Goal: Book appointment/travel/reservation

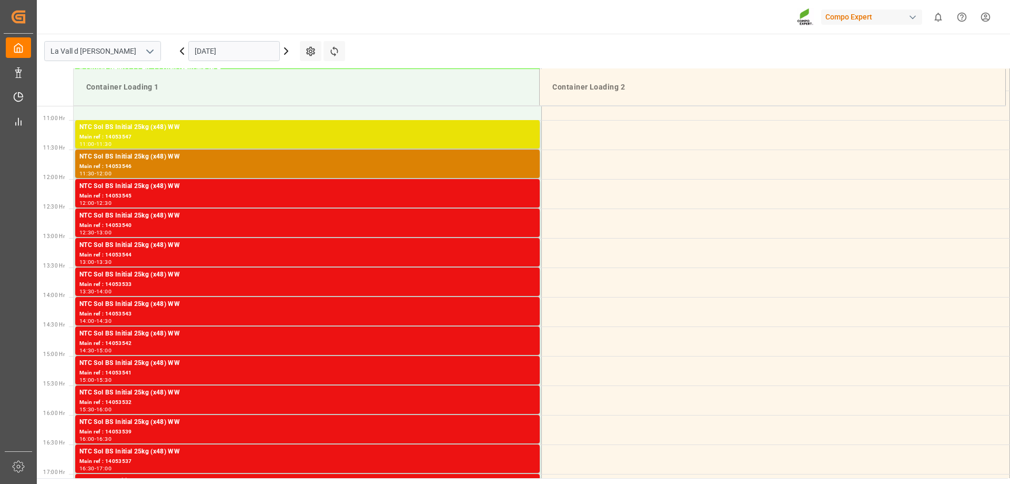
scroll to position [642, 0]
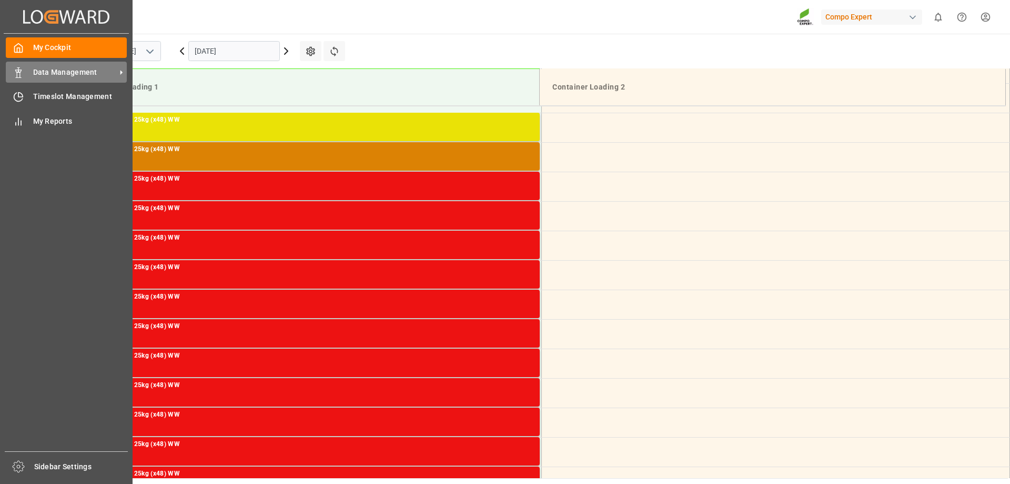
click at [42, 71] on span "Data Management" at bounding box center [74, 72] width 83 height 11
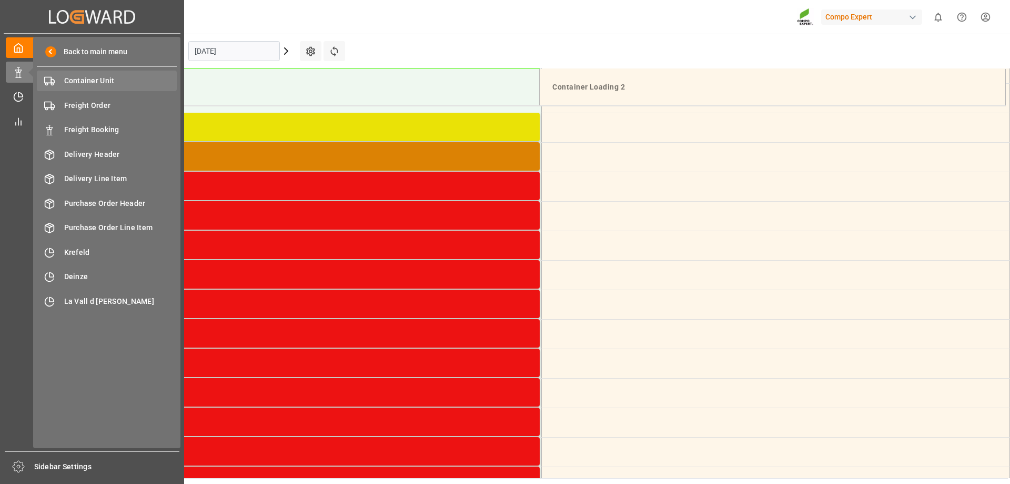
click at [96, 79] on span "Container Unit" at bounding box center [120, 80] width 113 height 11
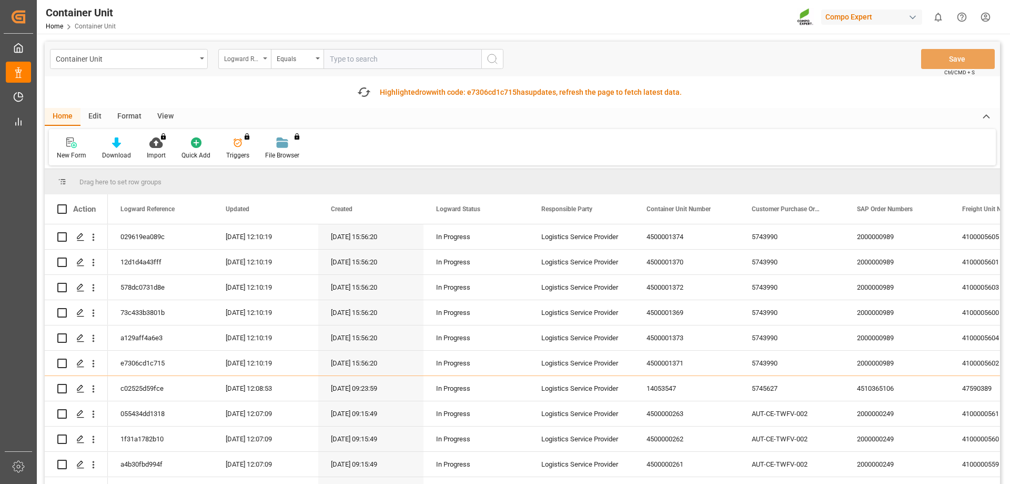
click at [256, 60] on div "Logward Reference" at bounding box center [242, 58] width 36 height 12
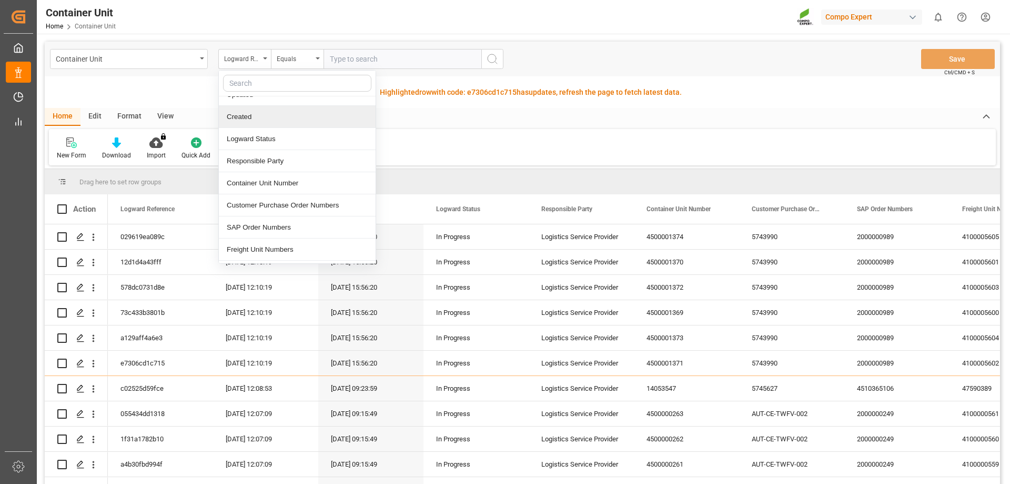
scroll to position [158, 0]
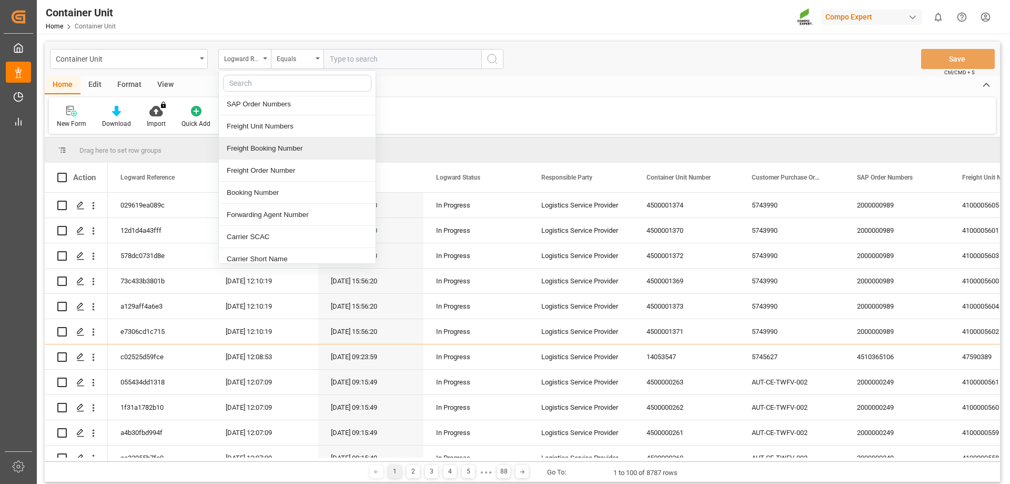
click at [272, 147] on div "Freight Booking Number" at bounding box center [297, 148] width 157 height 22
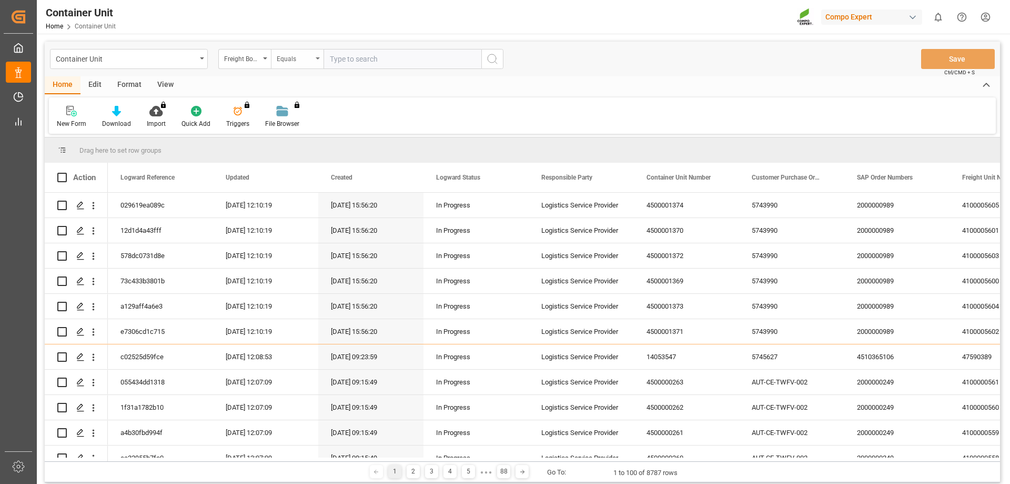
click at [314, 62] on div "Equals" at bounding box center [297, 59] width 53 height 20
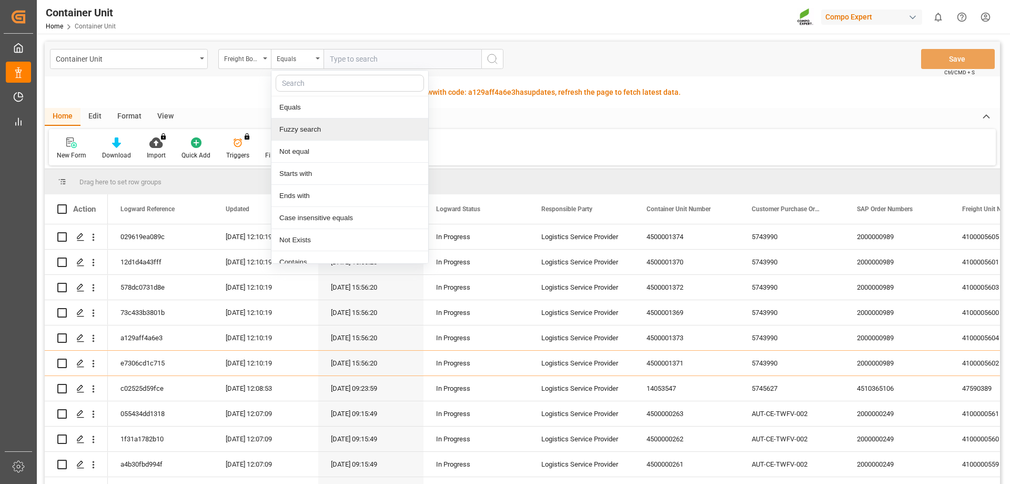
click at [323, 129] on div "Fuzzy search" at bounding box center [350, 129] width 157 height 22
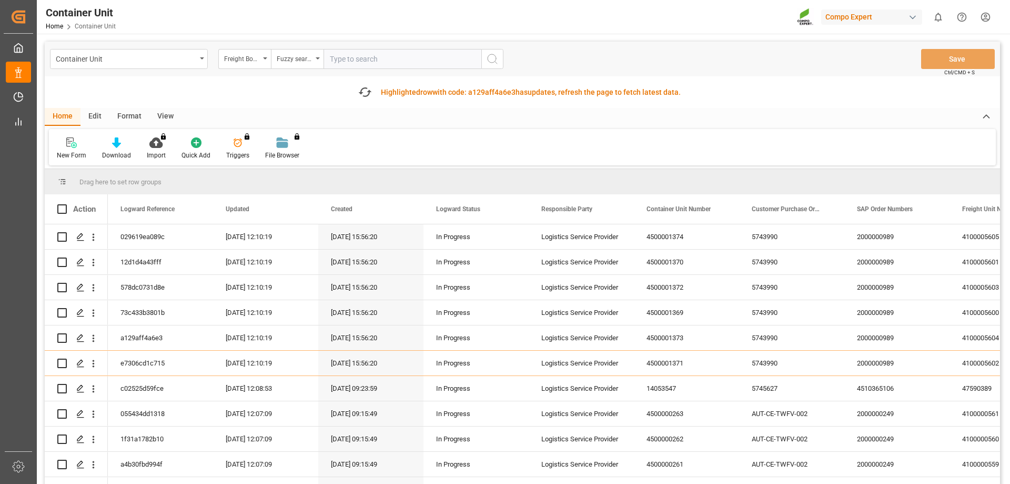
click at [342, 61] on input "text" at bounding box center [403, 59] width 158 height 20
type input "14053812"
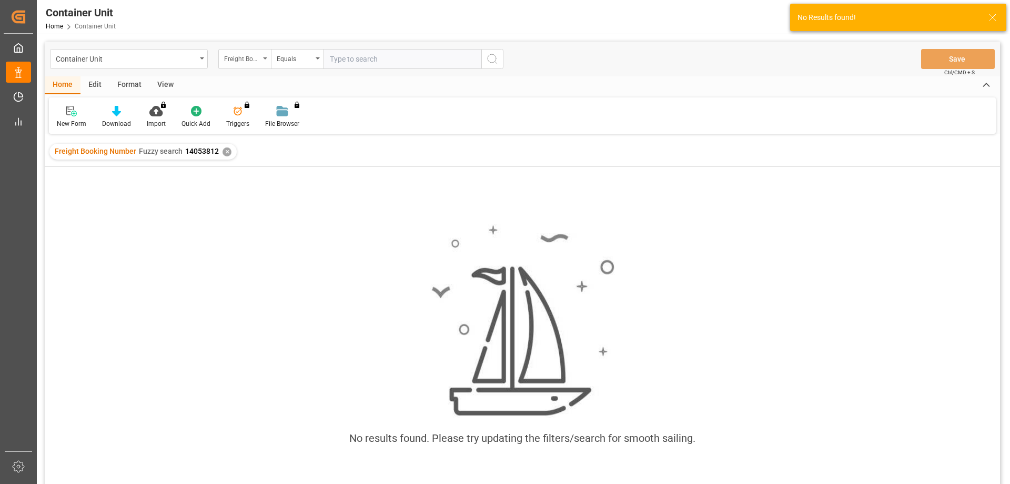
click at [268, 58] on div "Freight Booking Number" at bounding box center [244, 59] width 53 height 20
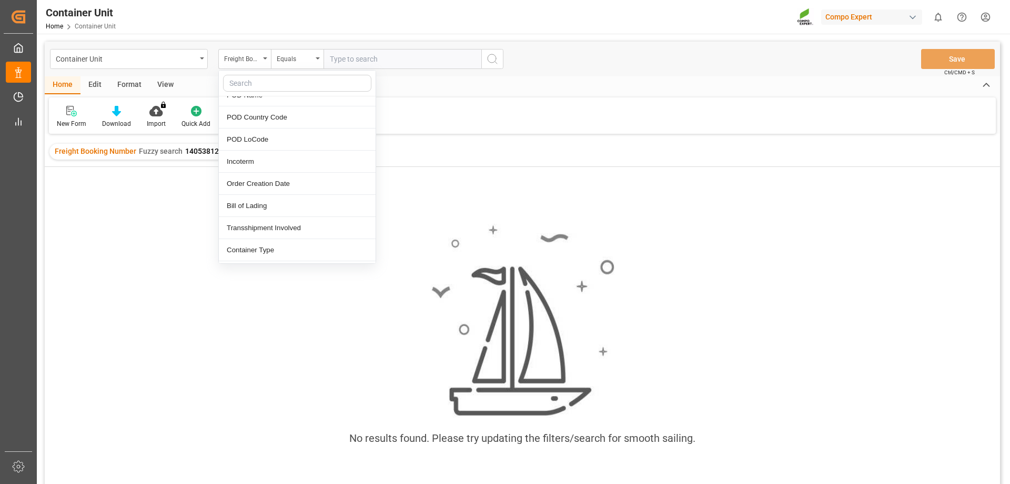
scroll to position [421, 0]
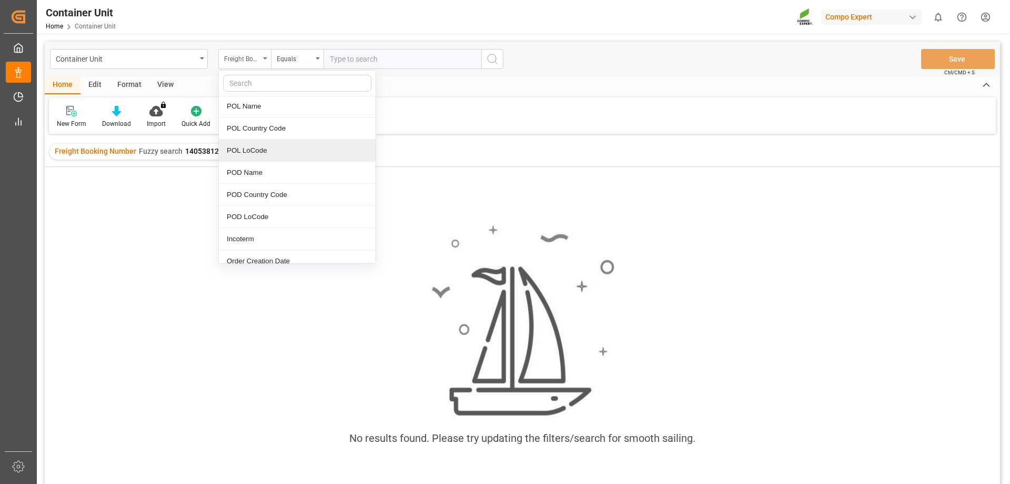
click at [263, 61] on div "Freight Booking Number" at bounding box center [244, 59] width 53 height 20
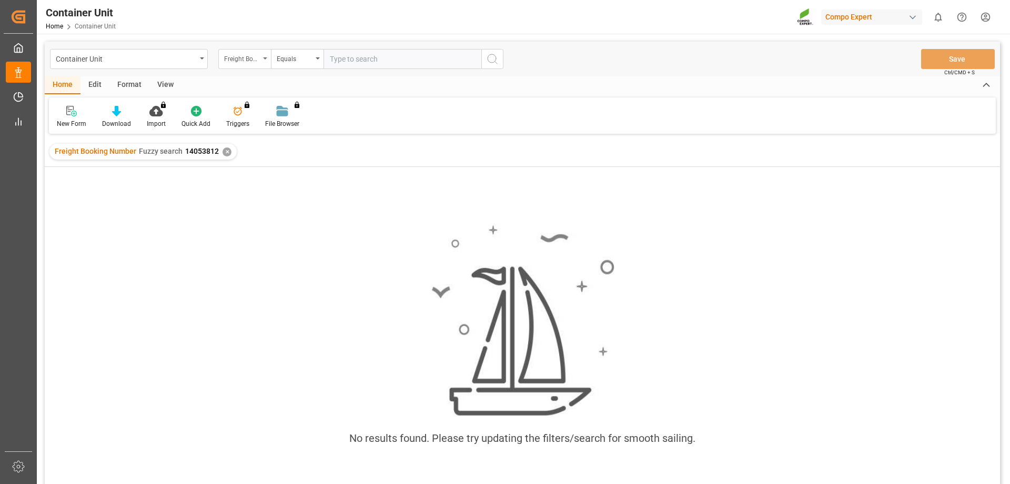
click at [263, 61] on div "Freight Booking Number" at bounding box center [244, 59] width 53 height 20
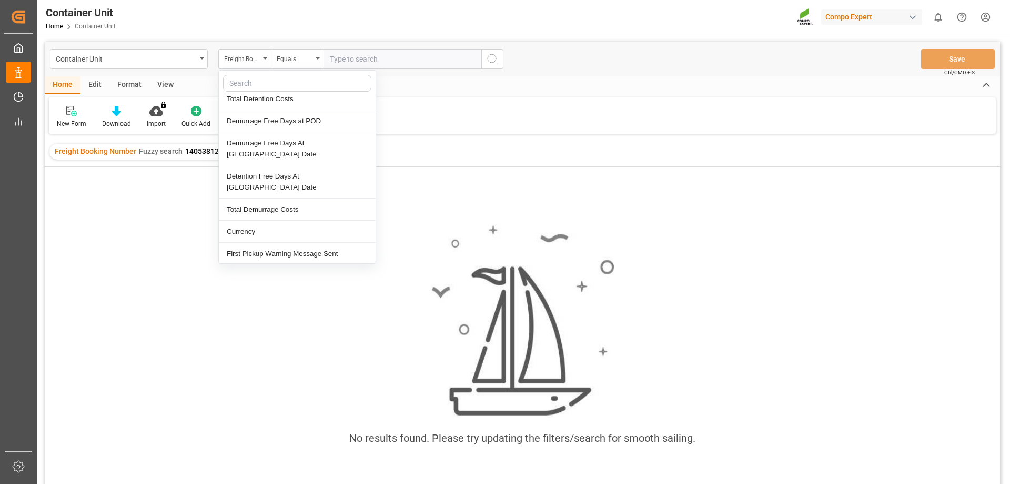
scroll to position [1474, 0]
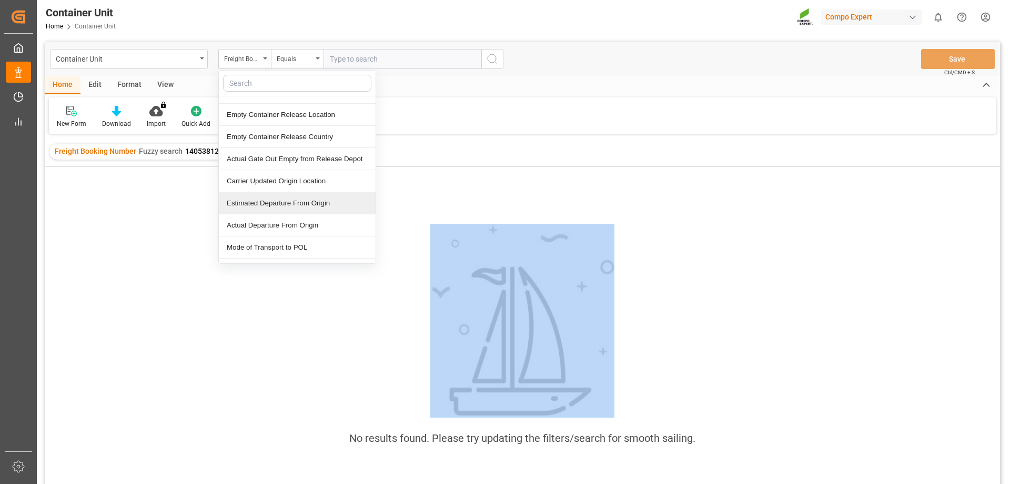
click at [78, 204] on div "No results found. Please try updating the filters/search for smooth sailing." at bounding box center [523, 339] width 956 height 345
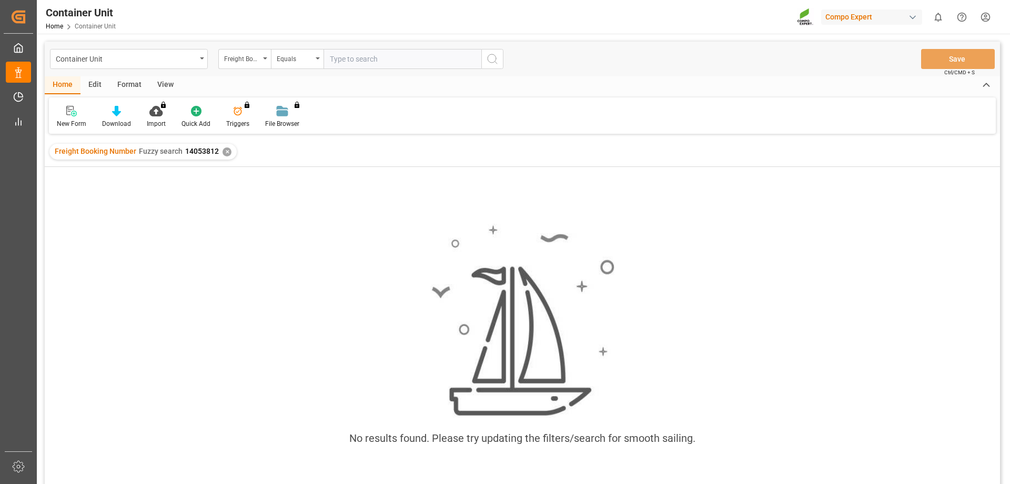
click at [224, 151] on div "✕" at bounding box center [227, 151] width 9 height 9
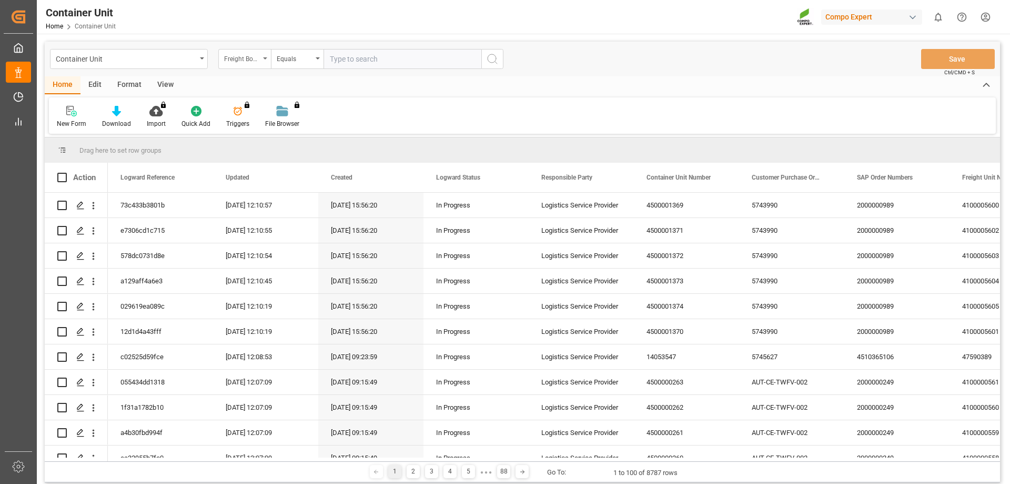
click at [266, 58] on icon "open menu" at bounding box center [265, 58] width 4 height 2
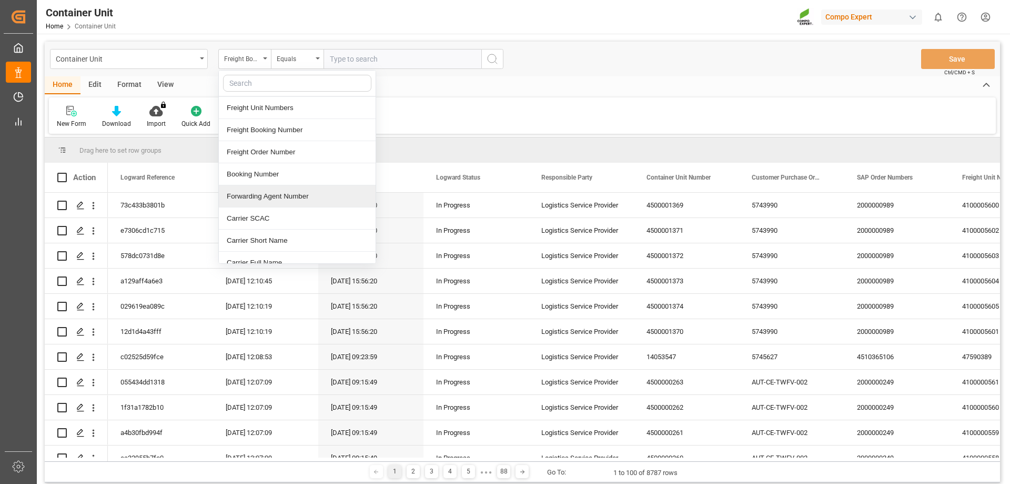
scroll to position [158, 0]
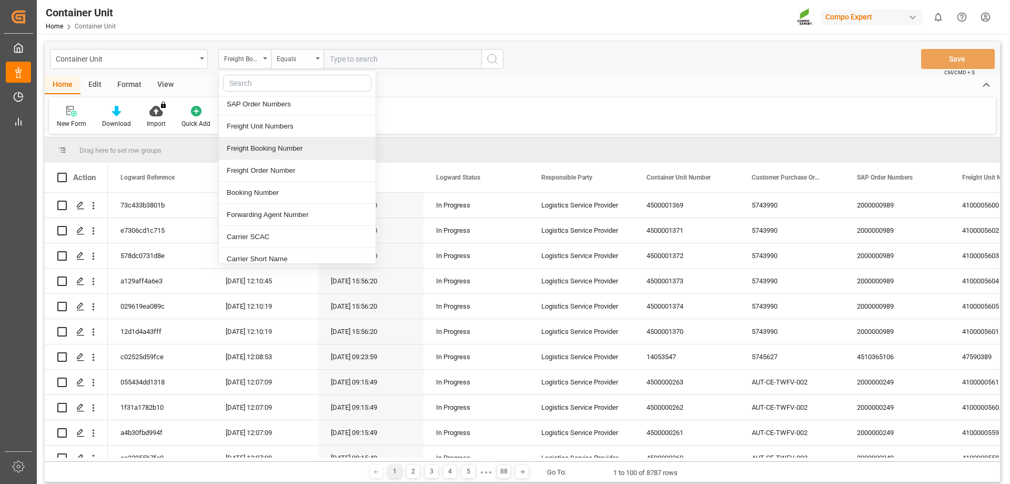
click at [281, 147] on div "Freight Booking Number" at bounding box center [297, 148] width 157 height 22
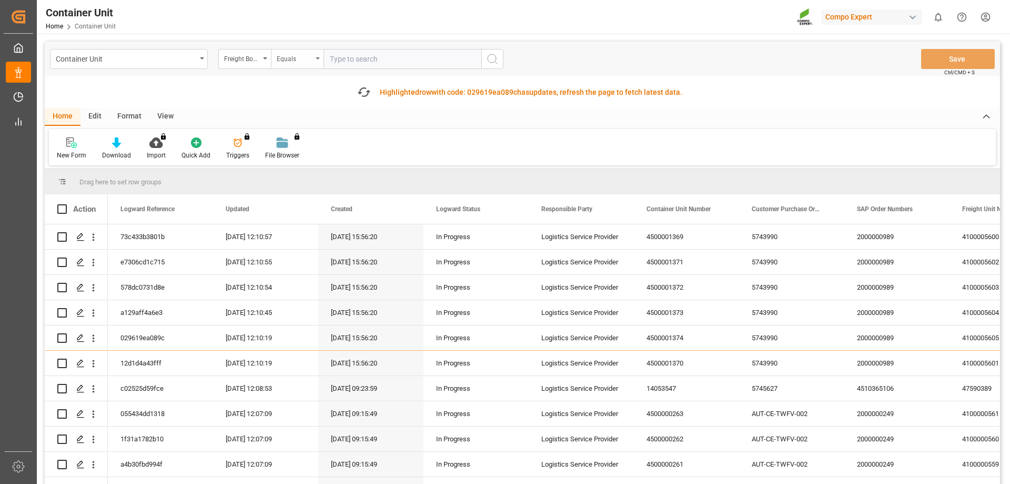
click at [316, 60] on div "Equals" at bounding box center [297, 59] width 53 height 20
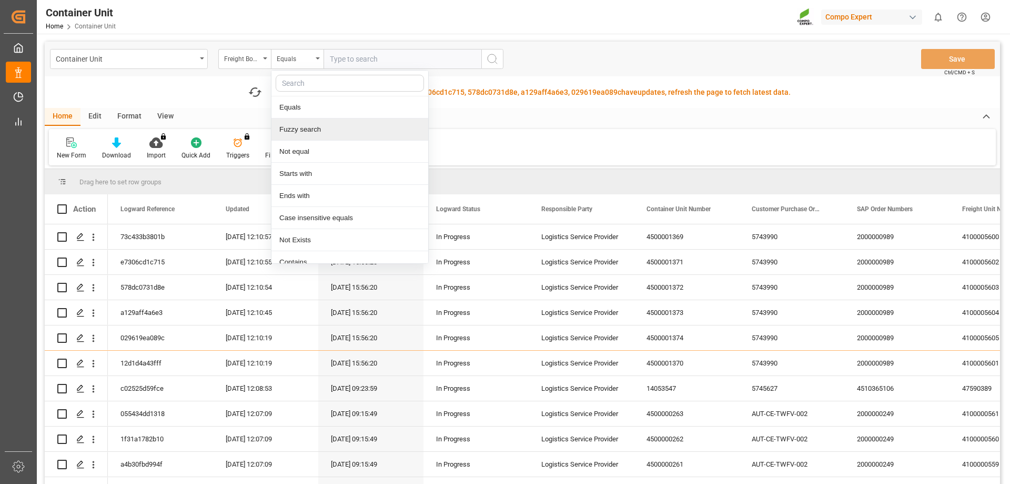
click at [323, 130] on div "Fuzzy search" at bounding box center [350, 129] width 157 height 22
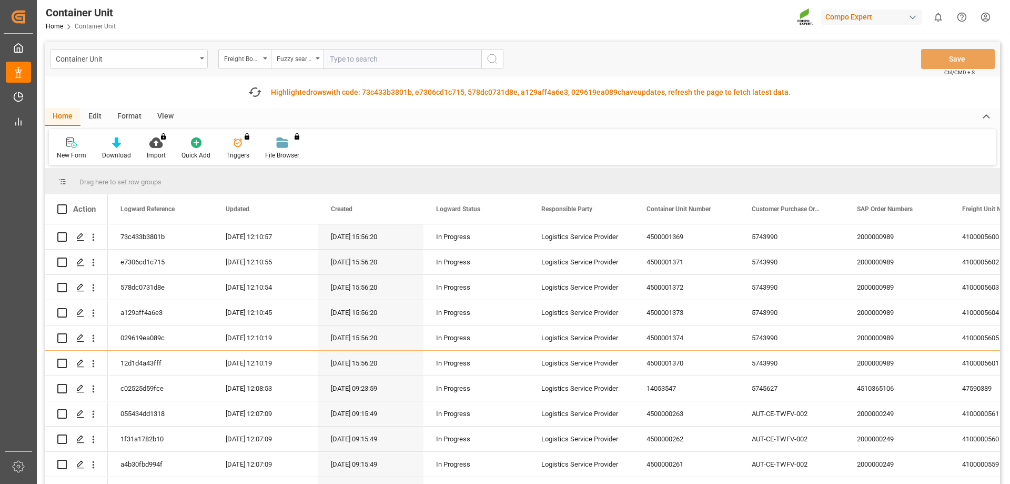
click at [356, 59] on input "text" at bounding box center [403, 59] width 158 height 20
type input "14053812"
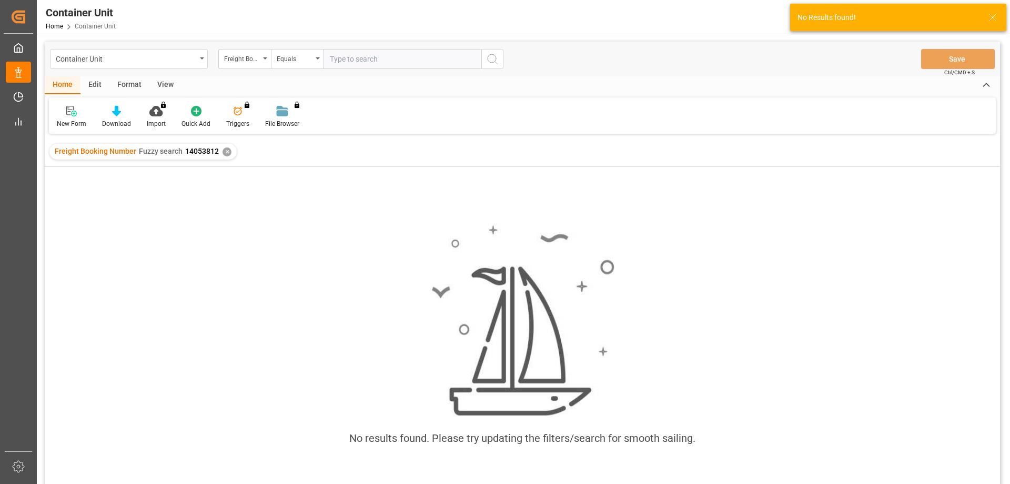
click at [226, 153] on div "✕" at bounding box center [227, 151] width 9 height 9
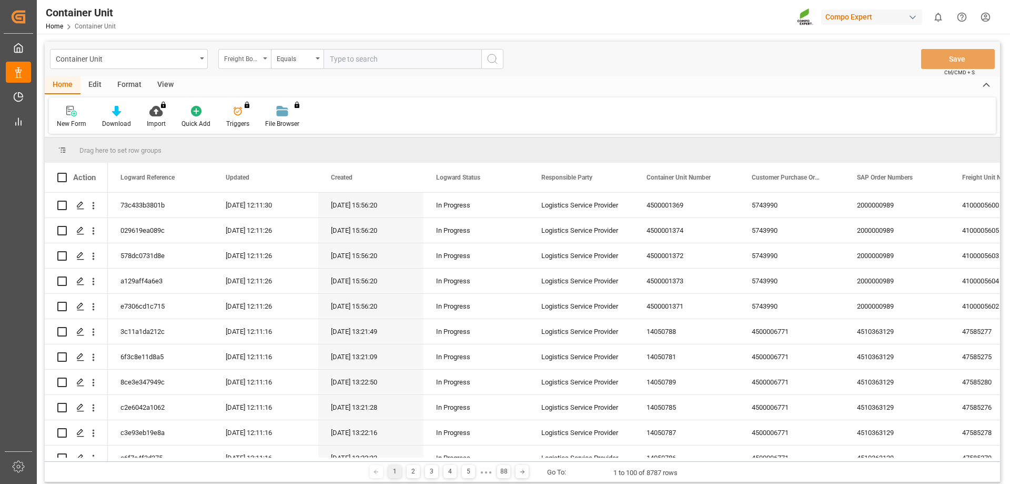
click at [267, 59] on icon "open menu" at bounding box center [265, 58] width 4 height 2
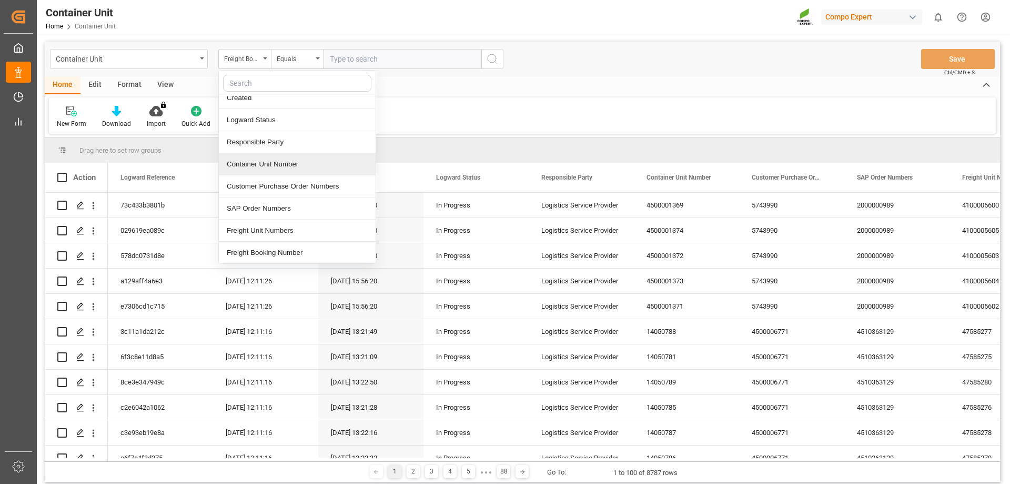
scroll to position [105, 0]
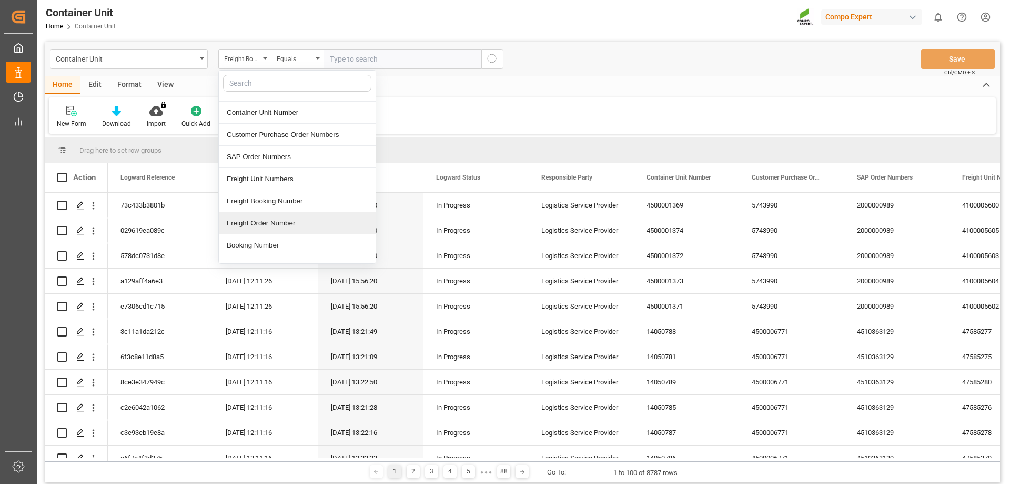
click at [297, 223] on div "Freight Order Number" at bounding box center [297, 223] width 157 height 22
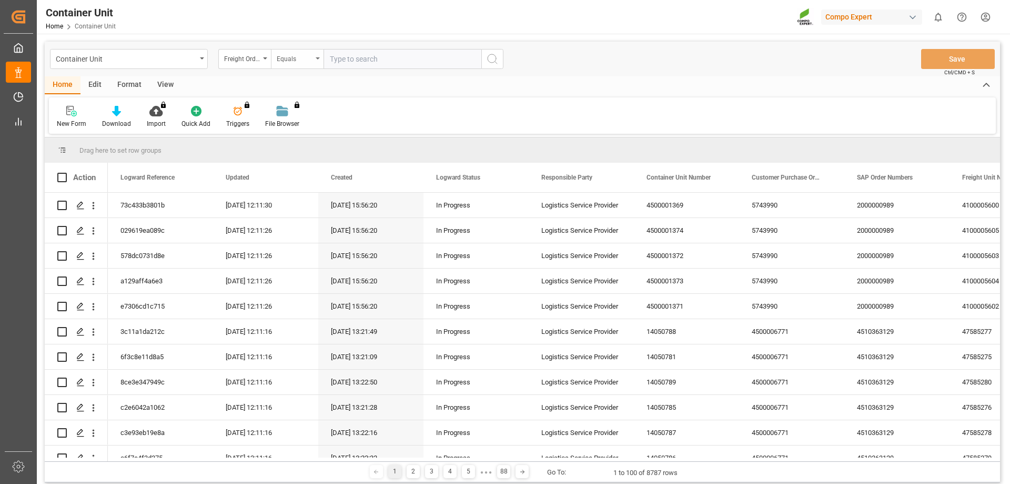
click at [317, 57] on div "Equals" at bounding box center [297, 59] width 53 height 20
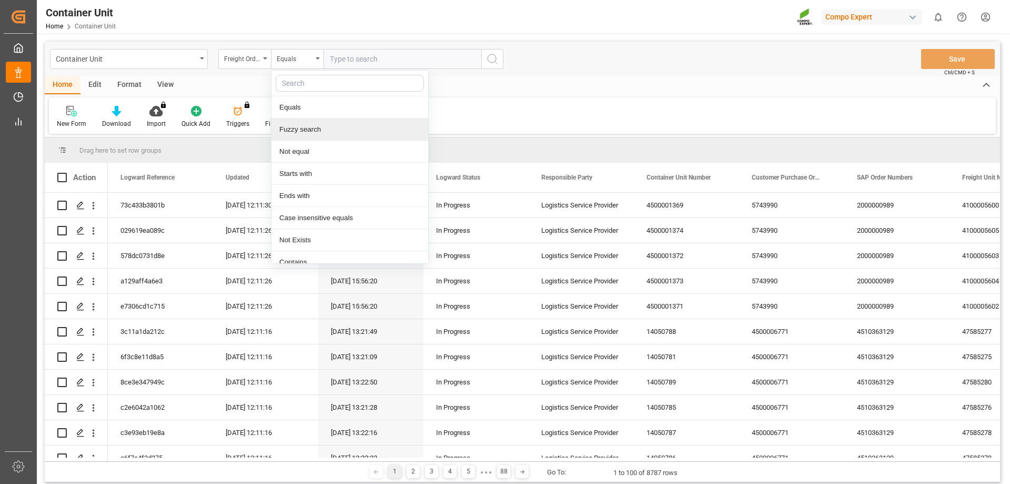
click at [312, 131] on div "Fuzzy search" at bounding box center [350, 129] width 157 height 22
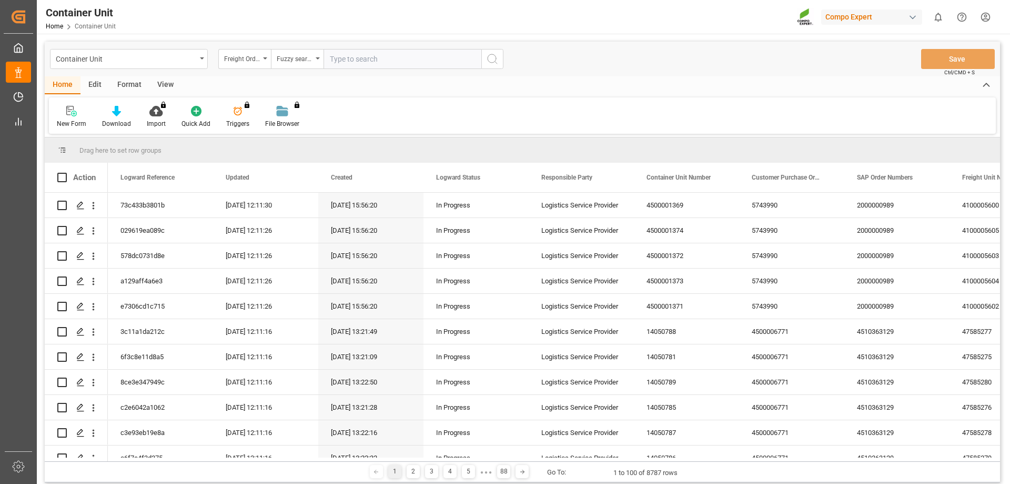
click at [355, 64] on input "text" at bounding box center [403, 59] width 158 height 20
type input "14053812"
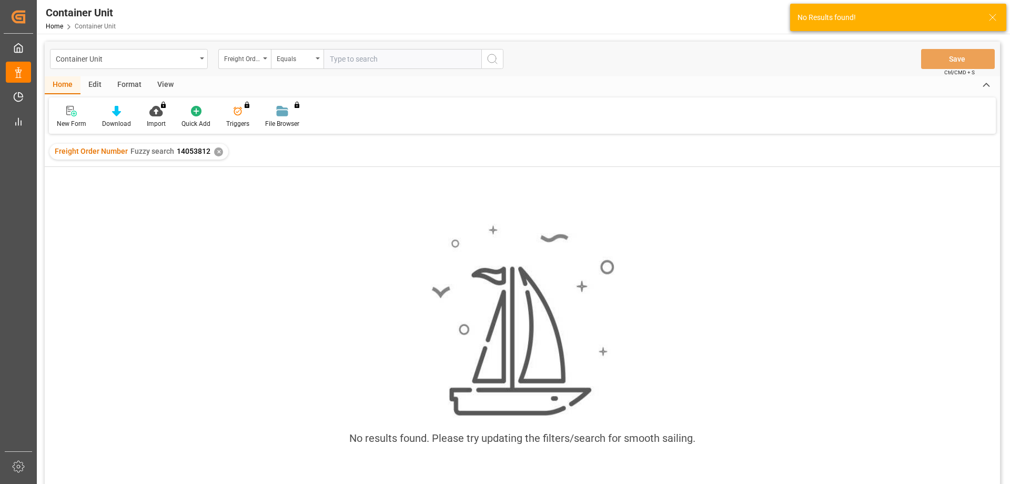
click at [218, 156] on div "✕" at bounding box center [218, 151] width 9 height 9
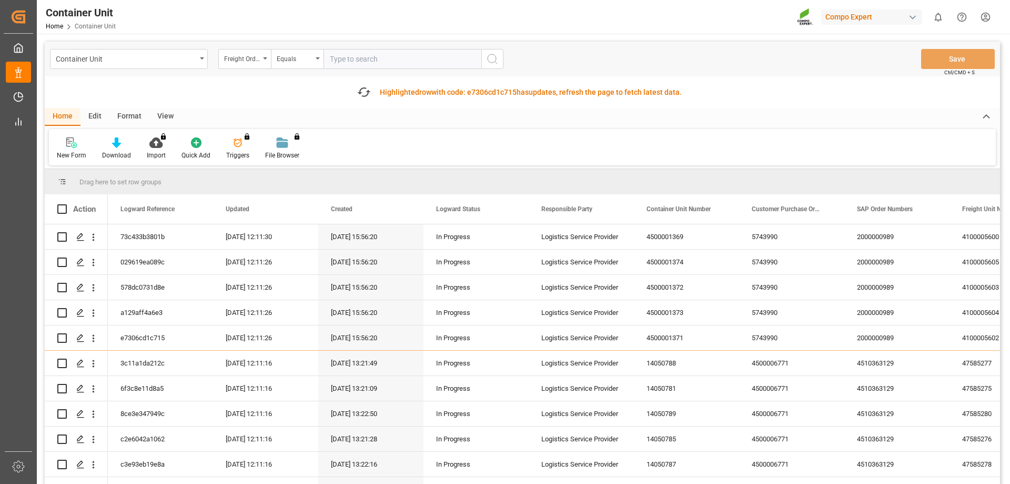
click at [358, 49] on input "text" at bounding box center [403, 59] width 158 height 20
click at [254, 101] on div "Fetch latest updates Highlighted row with code: 029619ea089c 029619ea089c has u…" at bounding box center [523, 92] width 956 height 32
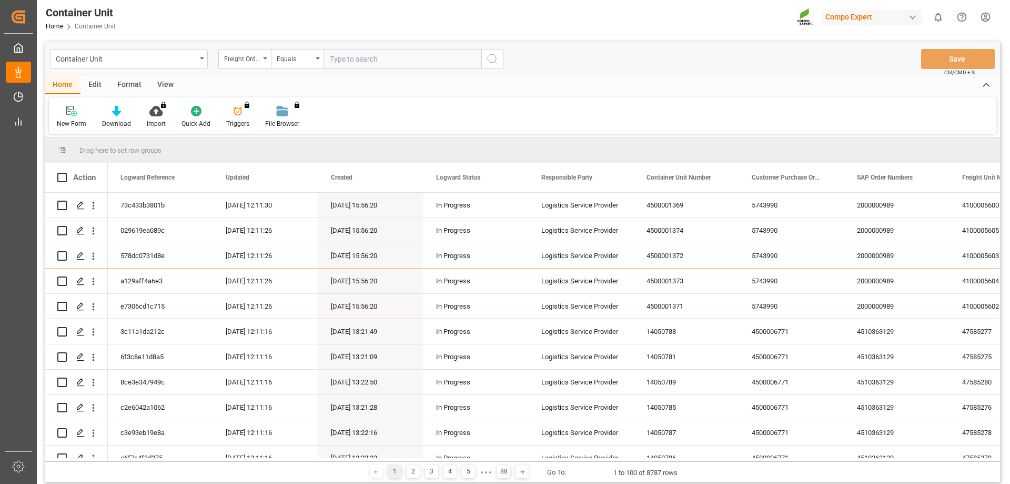
click at [502, 115] on div "New Form Download Import You don't have permission for this feature. Contact ad…" at bounding box center [522, 115] width 947 height 36
click at [574, 114] on div "New Form Download Import You don't have permission for this feature. Contact ad…" at bounding box center [522, 115] width 947 height 36
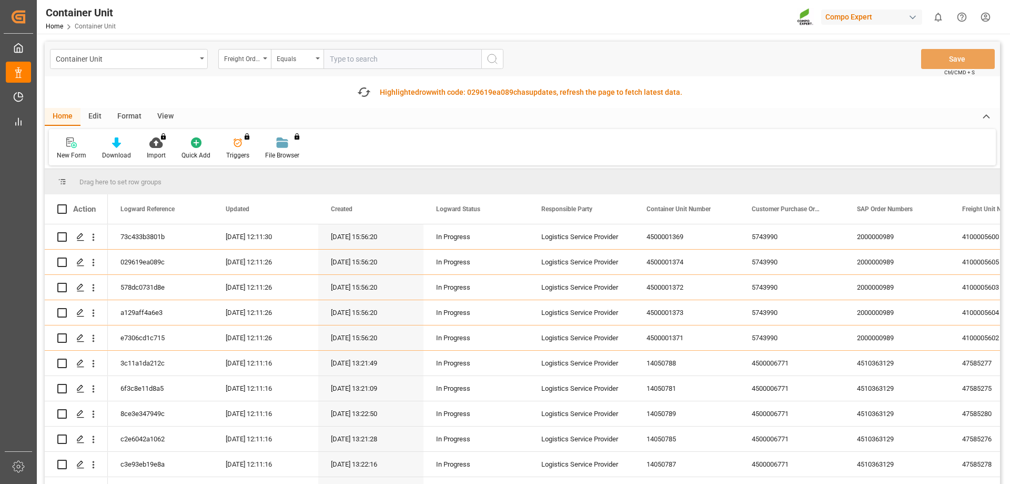
click at [333, 153] on div "New Form Download Import You don't have permission for this feature. Contact ad…" at bounding box center [522, 147] width 947 height 36
click at [198, 59] on div "Container Unit" at bounding box center [129, 59] width 158 height 20
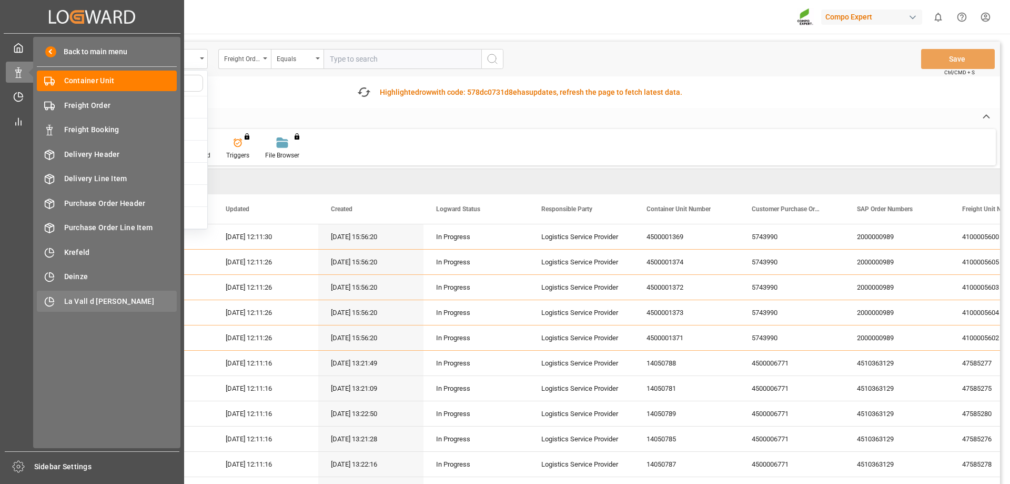
click at [94, 293] on div "La Vall d Uixo [GEOGRAPHIC_DATA]" at bounding box center [107, 301] width 140 height 21
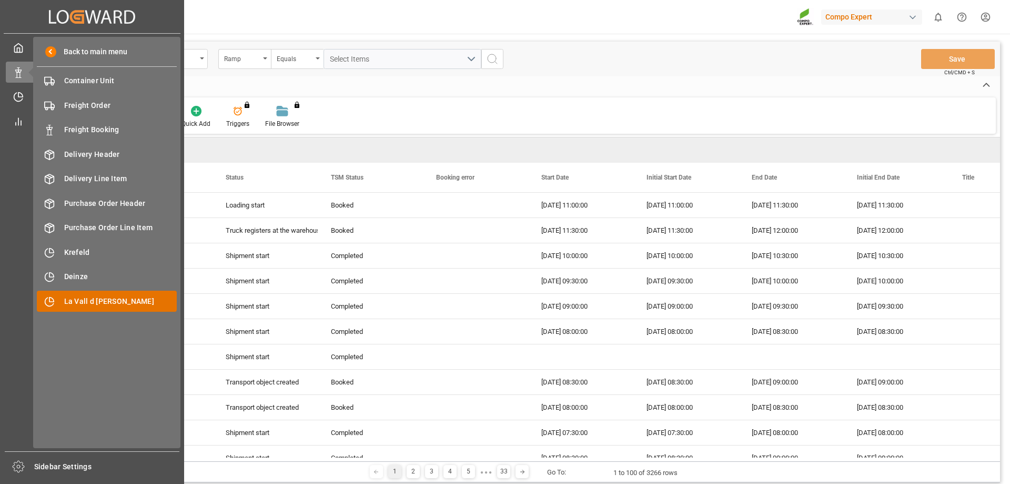
click at [125, 302] on span "La Vall d [PERSON_NAME]" at bounding box center [120, 301] width 113 height 11
click at [17, 99] on icon at bounding box center [18, 97] width 11 height 11
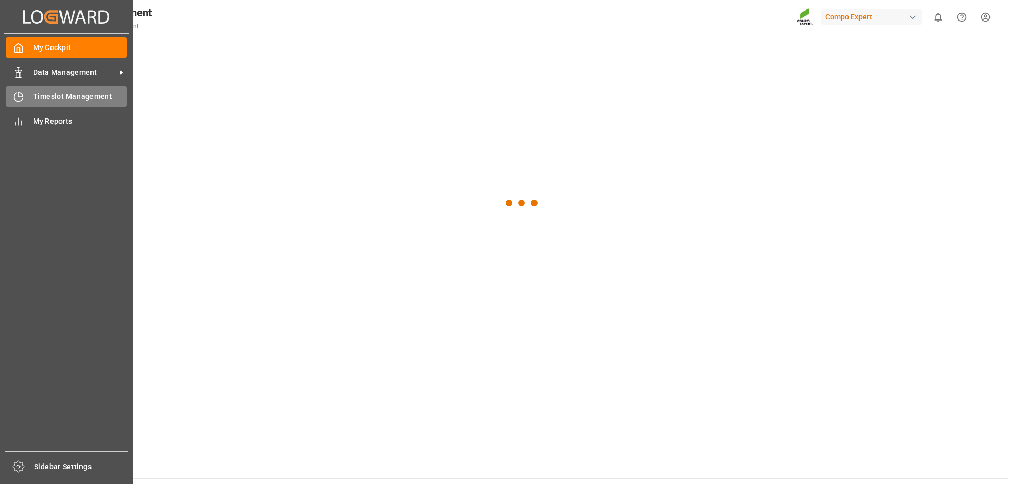
click at [65, 102] on span "Timeslot Management" at bounding box center [80, 96] width 94 height 11
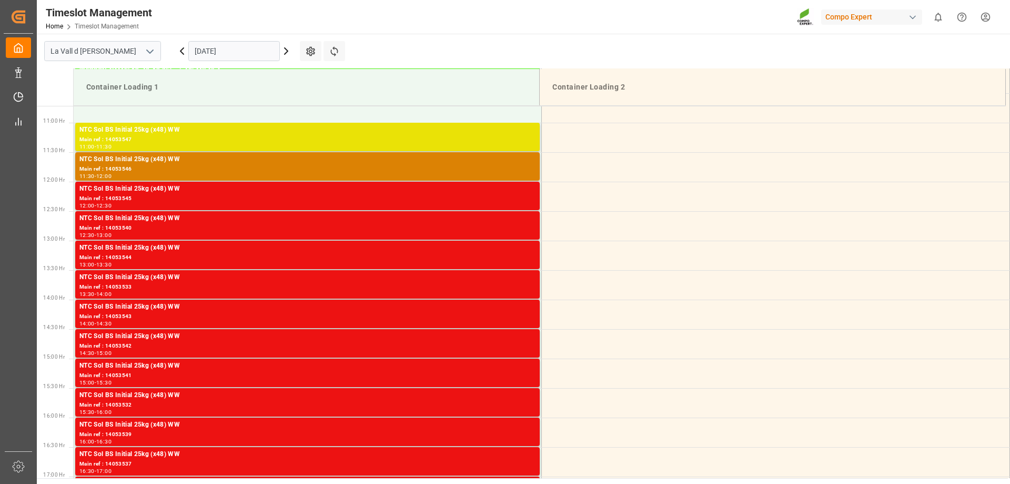
scroll to position [642, 0]
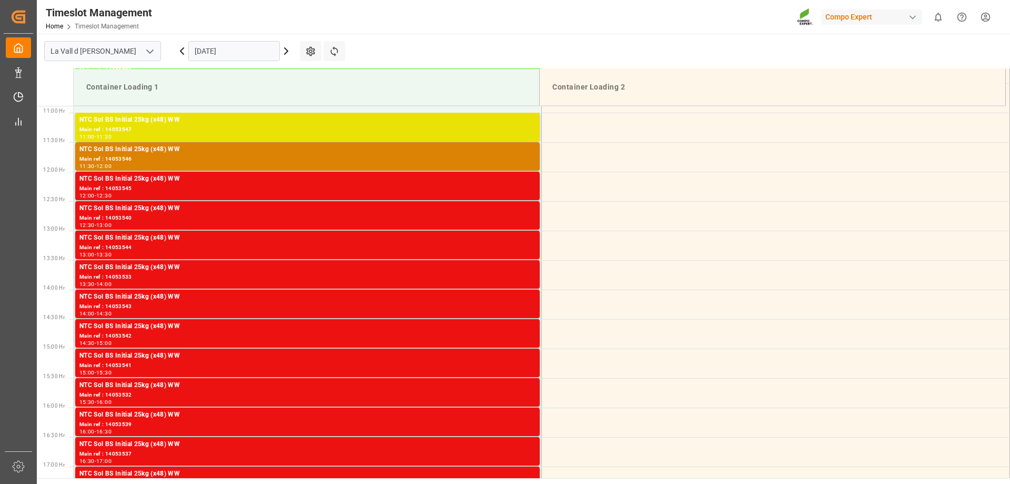
click at [249, 53] on input "[DATE]" at bounding box center [234, 51] width 92 height 20
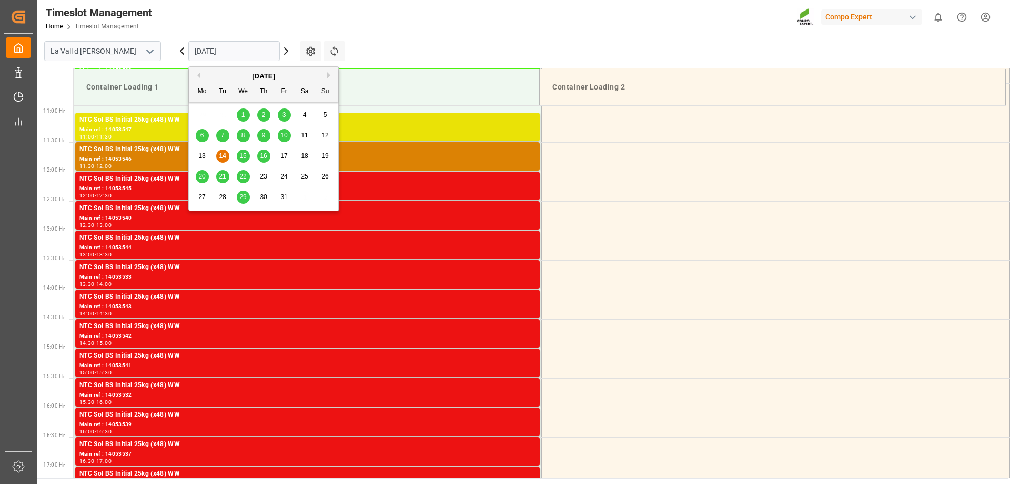
click at [266, 155] on span "16" at bounding box center [263, 155] width 7 height 7
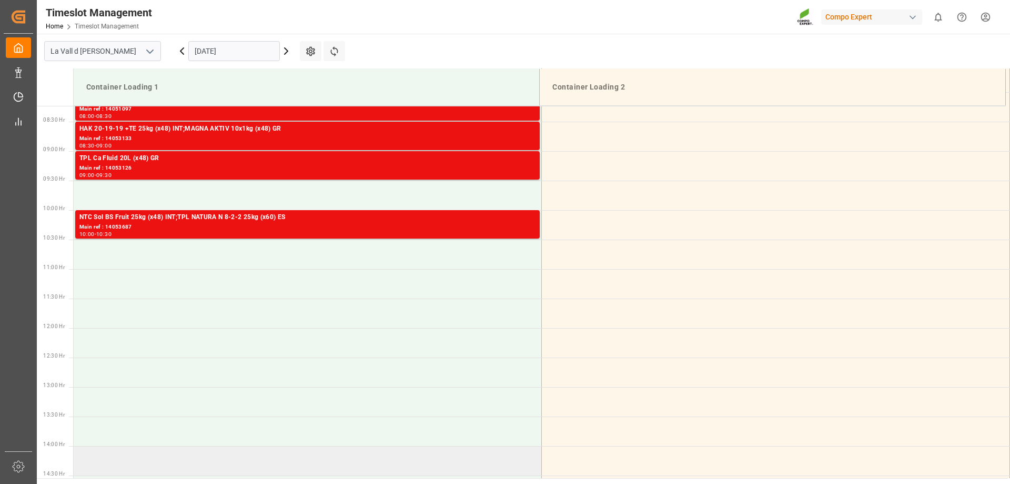
scroll to position [378, 0]
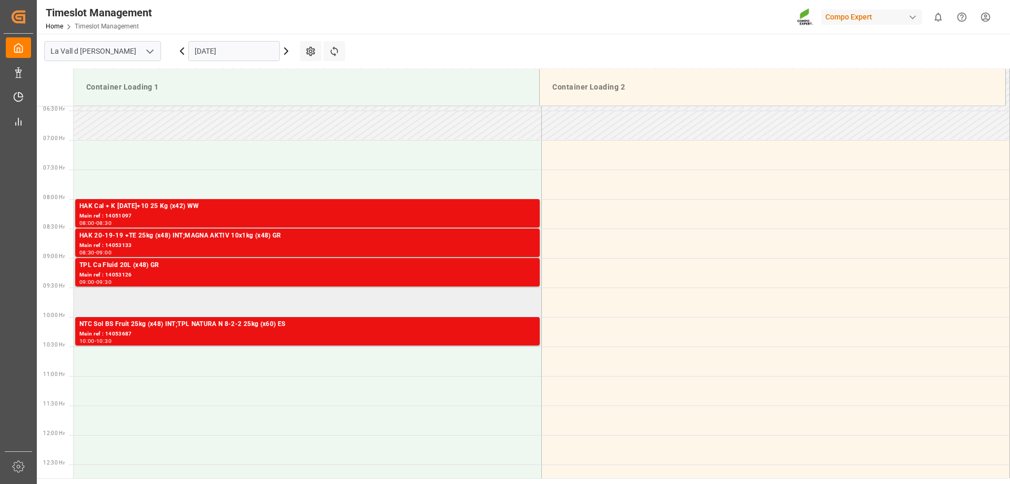
click at [157, 309] on td at bounding box center [308, 301] width 468 height 29
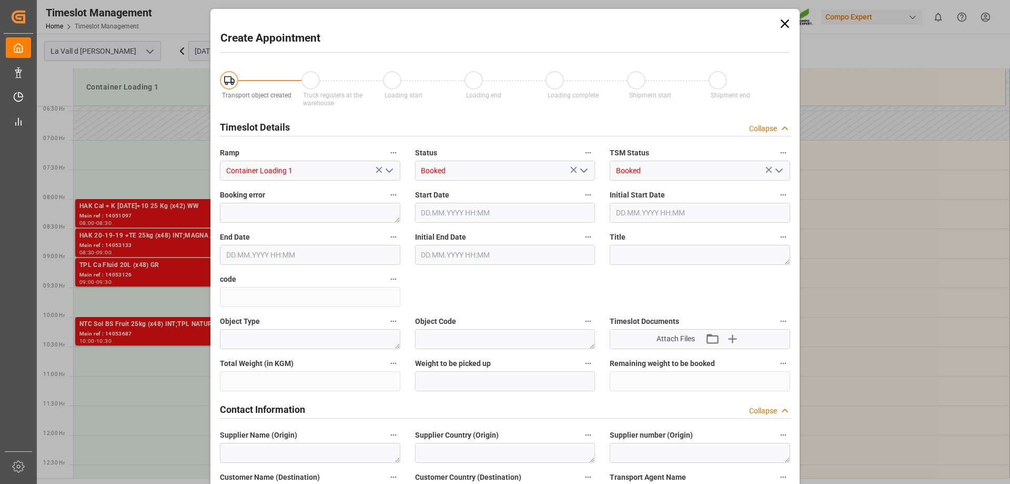
type input "[DATE] 09:30"
type input "[DATE] 10:00"
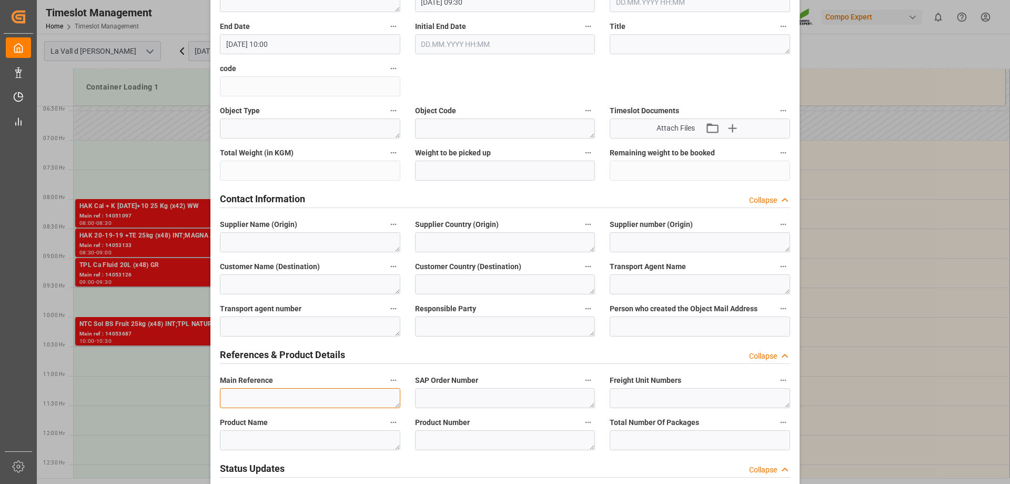
click at [252, 401] on textarea at bounding box center [310, 398] width 181 height 20
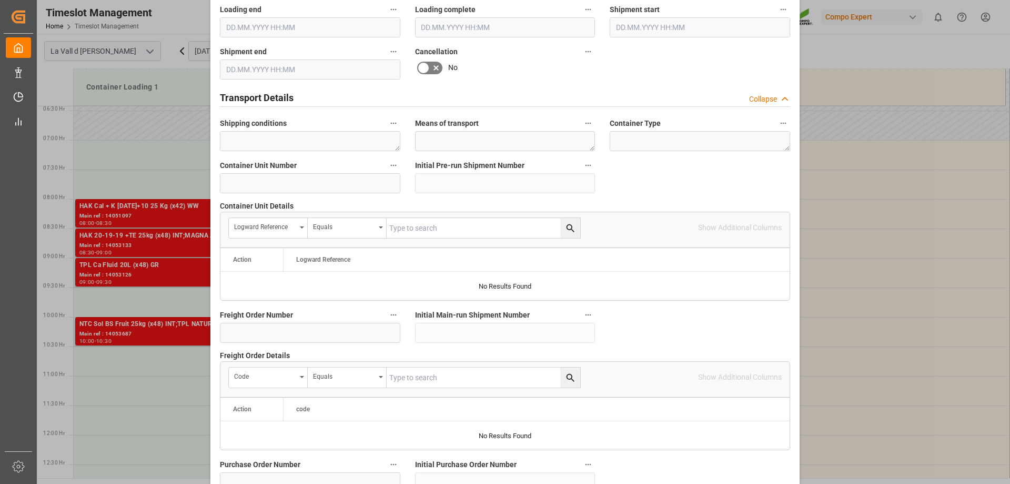
scroll to position [977, 0]
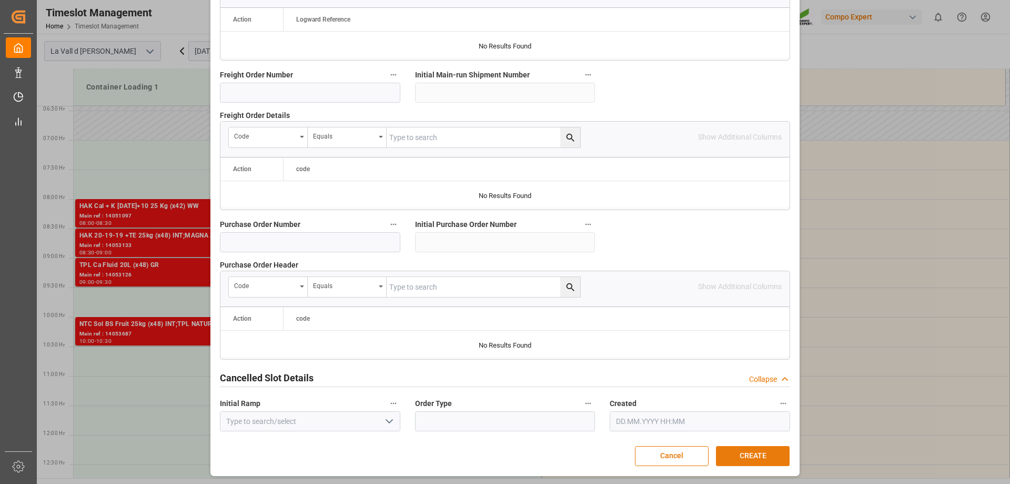
type textarea "14053813 [GEOGRAPHIC_DATA]"
click at [760, 447] on button "CREATE" at bounding box center [753, 456] width 74 height 20
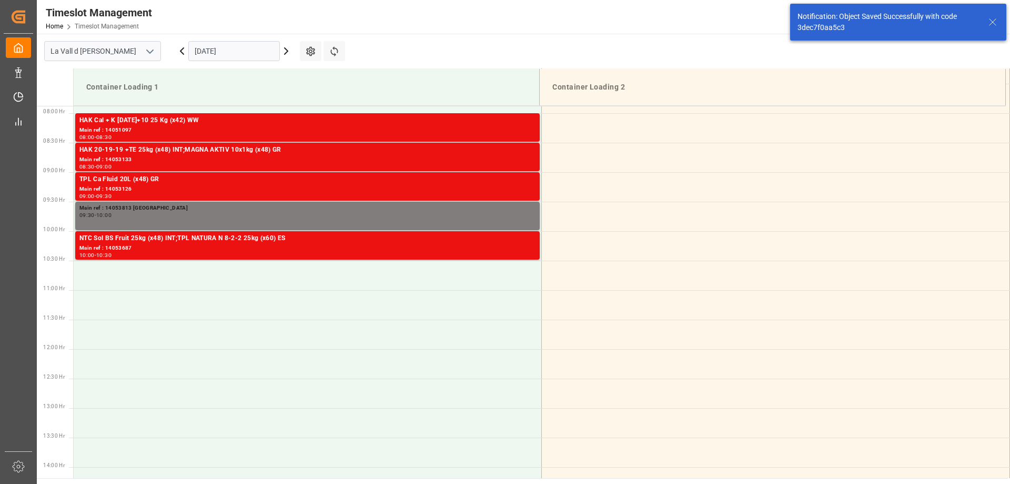
scroll to position [465, 0]
